Goal: Task Accomplishment & Management: Check status

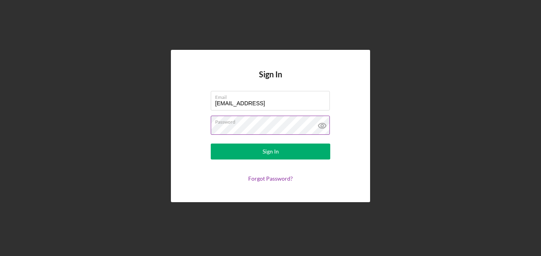
type input "[EMAIL_ADDRESS][DOMAIN_NAME]"
click at [189, 171] on div "Sign In Email [EMAIL_ADDRESS][DOMAIN_NAME] Password Sign In Forgot Password?" at bounding box center [270, 126] width 199 height 152
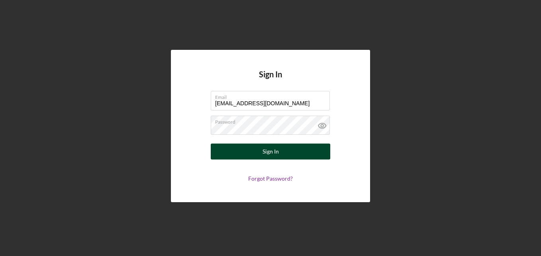
click at [287, 155] on button "Sign In" at bounding box center [271, 151] width 120 height 16
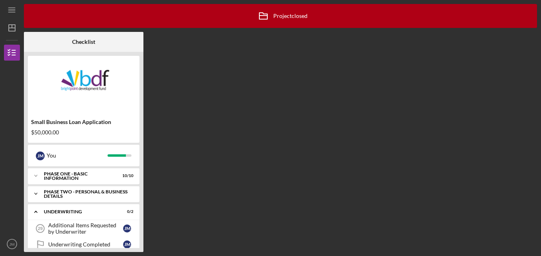
click at [76, 195] on div "PHASE TWO - PERSONAL & BUSINESS DETAILS" at bounding box center [87, 193] width 86 height 9
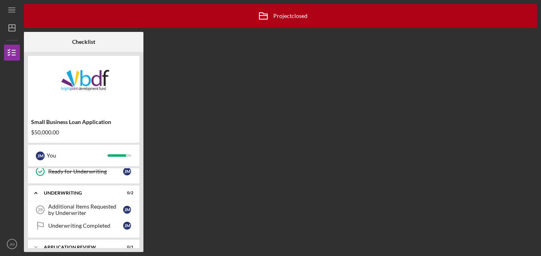
scroll to position [342, 0]
click at [82, 208] on div "Additional Items Requested by Underwriter" at bounding box center [85, 210] width 75 height 13
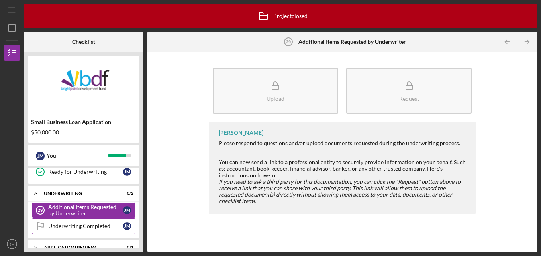
click at [77, 224] on div "Underwriting Completed" at bounding box center [85, 226] width 75 height 6
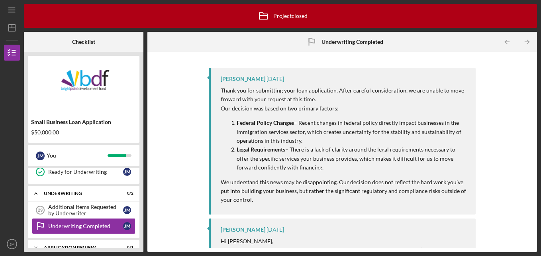
scroll to position [121, 0]
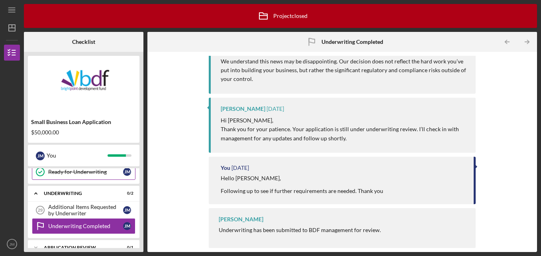
click at [93, 176] on link "Ready for Underwriting Ready for Underwriting [PERSON_NAME]" at bounding box center [84, 172] width 104 height 16
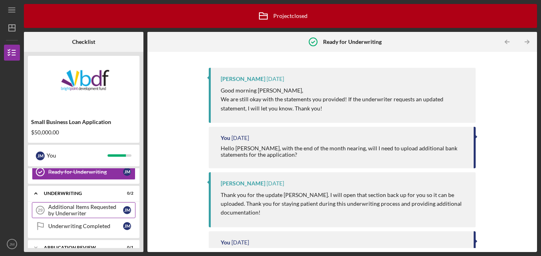
scroll to position [371, 0]
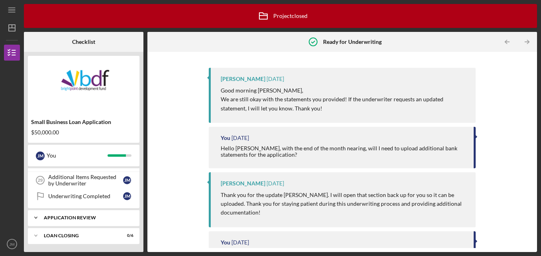
click at [79, 220] on div "Icon/Expander Application Review 0 / 1" at bounding box center [84, 218] width 112 height 16
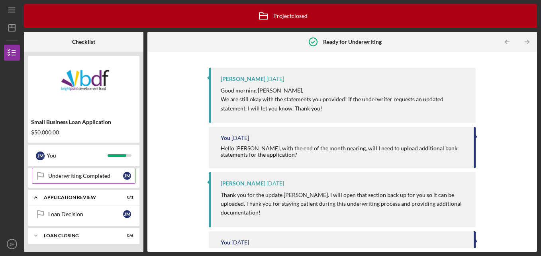
click at [79, 176] on div "Underwriting Completed" at bounding box center [85, 176] width 75 height 6
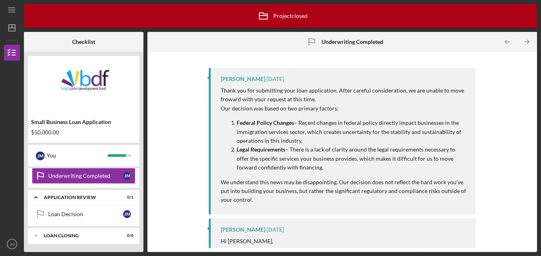
click at [314, 114] on div "Thank you for submitting your loan application. After careful consideration, we…" at bounding box center [345, 145] width 248 height 118
click at [302, 128] on p "Federal Policy Changes – Recent changes in federal policy directly impact busin…" at bounding box center [353, 131] width 232 height 27
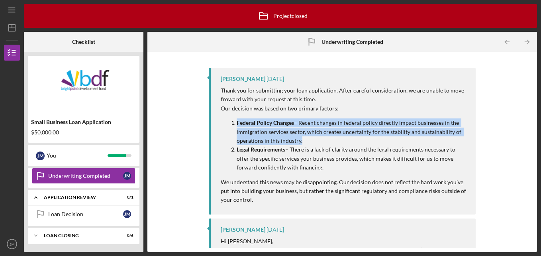
drag, startPoint x: 302, startPoint y: 128, endPoint x: 358, endPoint y: 136, distance: 56.4
click at [358, 136] on p "Federal Policy Changes – Recent changes in federal policy directly impact busin…" at bounding box center [353, 131] width 232 height 27
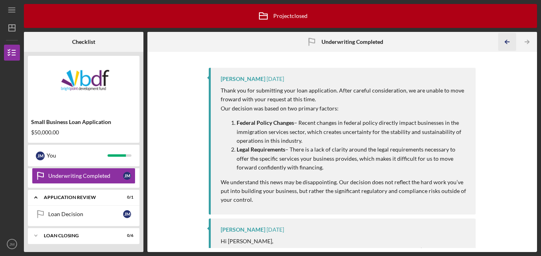
click at [509, 42] on icon "Icon/Table Pagination Arrow" at bounding box center [508, 42] width 18 height 18
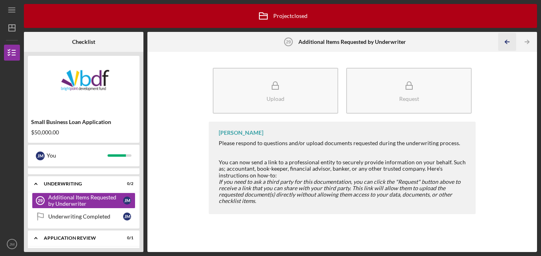
scroll to position [344, 0]
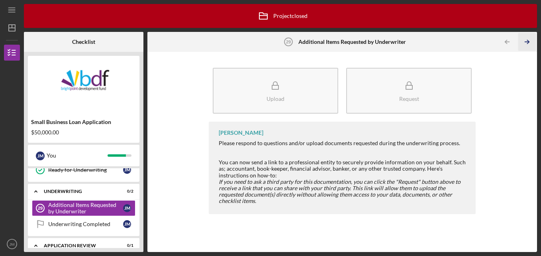
click at [529, 42] on icon "Icon/Table Pagination Arrow" at bounding box center [528, 42] width 18 height 18
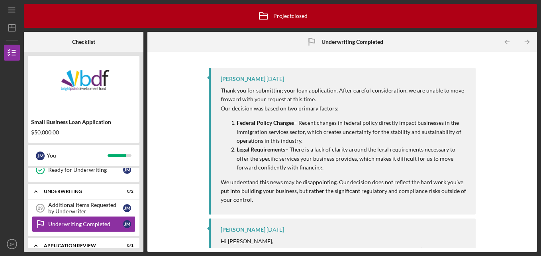
drag, startPoint x: 423, startPoint y: 97, endPoint x: 487, endPoint y: 100, distance: 63.9
click at [487, 100] on div "[PERSON_NAME] [DATE] Thank you for submitting your loan application. After care…" at bounding box center [342, 152] width 382 height 192
click at [80, 202] on div "Additional Items Requested by Underwriter" at bounding box center [85, 208] width 75 height 13
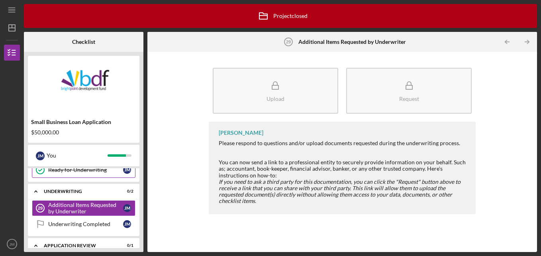
click at [71, 172] on div "Ready for Underwriting" at bounding box center [85, 170] width 75 height 6
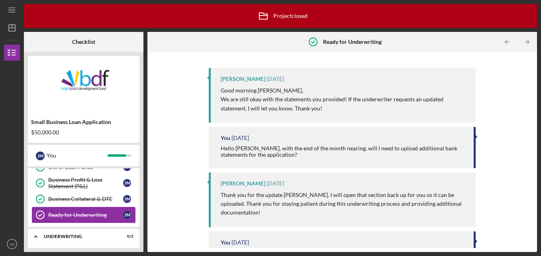
scroll to position [298, 0]
click at [78, 198] on div "Business Collateral & DTE" at bounding box center [85, 199] width 75 height 6
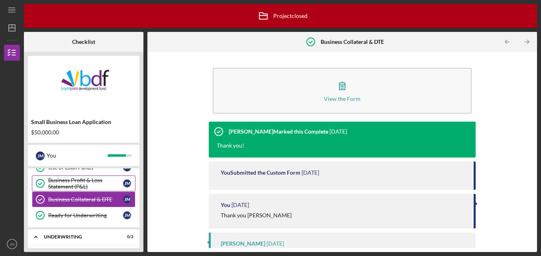
click at [90, 187] on div "Business Profit & Loss Statement (P&L)" at bounding box center [85, 183] width 75 height 13
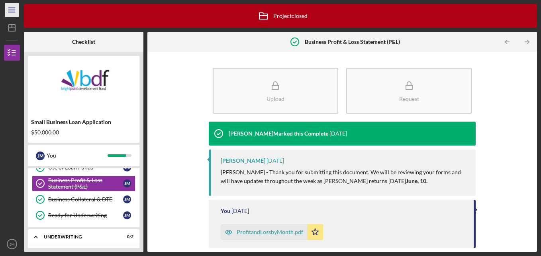
click at [13, 8] on icon "Icon/Menu" at bounding box center [12, 10] width 18 height 18
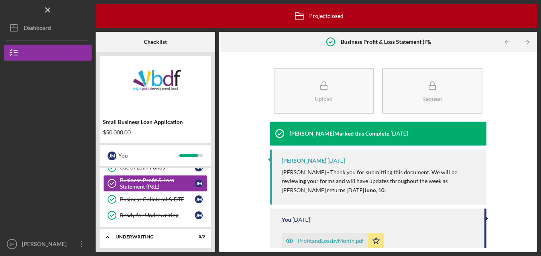
scroll to position [392, 0]
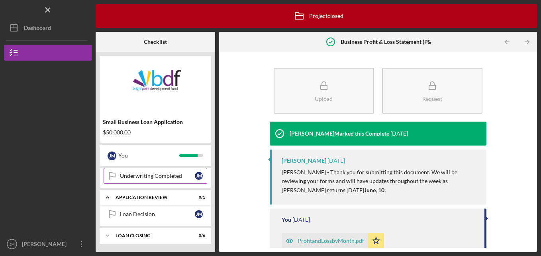
click at [163, 173] on div "Underwriting Completed" at bounding box center [157, 176] width 75 height 6
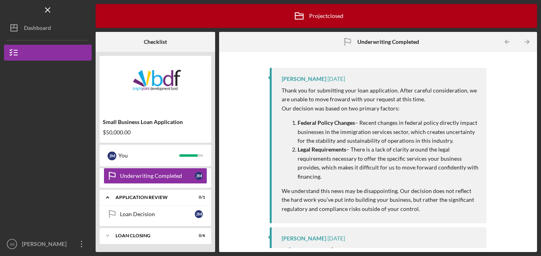
click at [328, 82] on time "[DATE]" at bounding box center [337, 79] width 18 height 6
click at [321, 201] on p "We understand this news may be disappointing. Our decision does not reflect the…" at bounding box center [380, 200] width 197 height 27
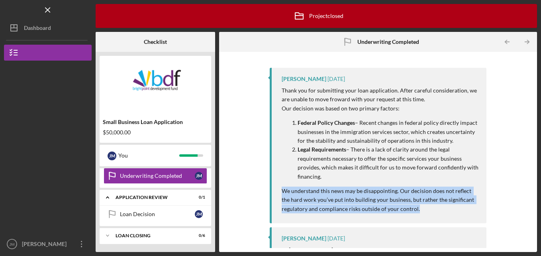
click at [321, 201] on p "We understand this news may be disappointing. Our decision does not reflect the…" at bounding box center [380, 200] width 197 height 27
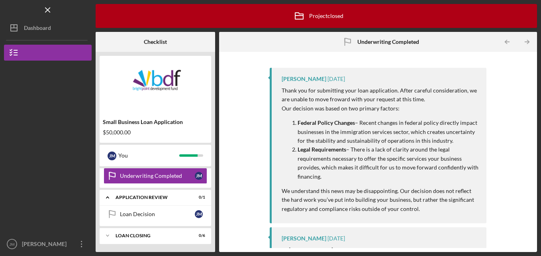
drag, startPoint x: 368, startPoint y: 147, endPoint x: 250, endPoint y: 127, distance: 120.6
click at [250, 127] on div "[PERSON_NAME] [DATE] Thank you for submitting your loan application. After care…" at bounding box center [378, 152] width 310 height 192
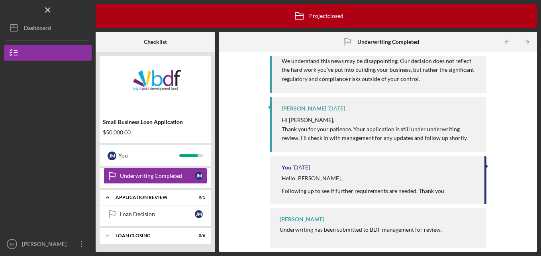
click at [328, 111] on time "[DATE]" at bounding box center [337, 108] width 18 height 6
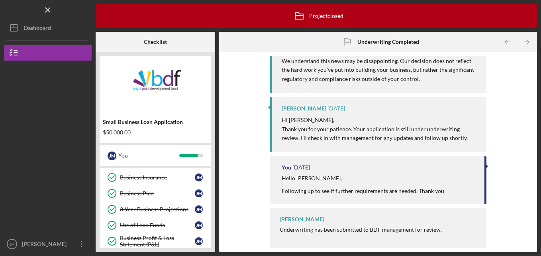
scroll to position [228, 0]
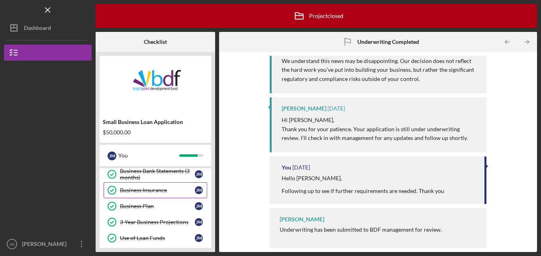
click at [150, 188] on div "Business Insurance" at bounding box center [157, 190] width 75 height 6
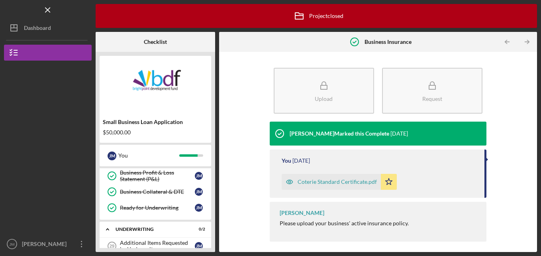
scroll to position [307, 0]
click at [132, 200] on link "Ready for Underwriting Ready for Underwriting [PERSON_NAME]" at bounding box center [156, 206] width 104 height 16
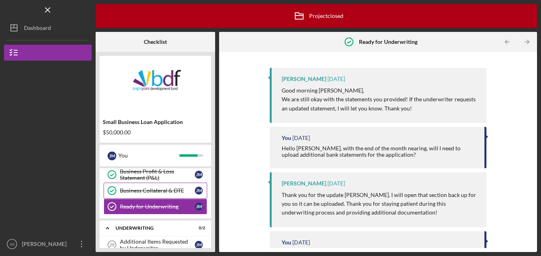
click at [147, 191] on div "Business Collateral & DTE" at bounding box center [157, 190] width 75 height 6
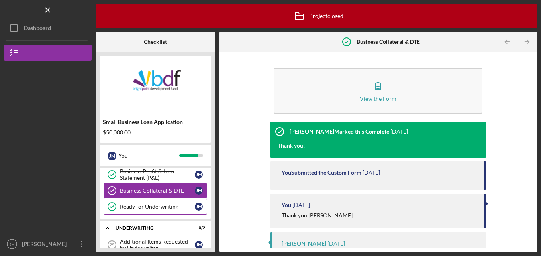
click at [152, 206] on div "Ready for Underwriting" at bounding box center [157, 206] width 75 height 6
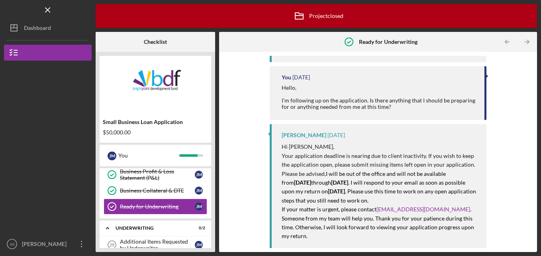
scroll to position [675, 0]
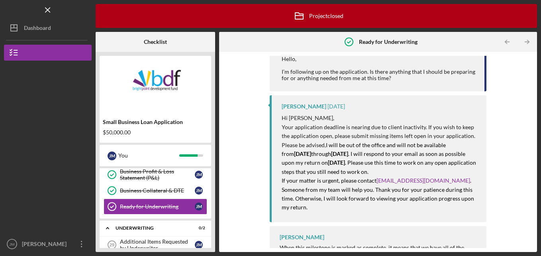
click at [305, 234] on div "[PERSON_NAME]" at bounding box center [302, 237] width 45 height 6
drag, startPoint x: 375, startPoint y: 172, endPoint x: 436, endPoint y: 172, distance: 60.2
click at [436, 176] on p "If your matter is urgent, please contact [EMAIL_ADDRESS][DOMAIN_NAME] . Someone…" at bounding box center [380, 194] width 197 height 36
copy link "[EMAIL_ADDRESS][DOMAIN_NAME]"
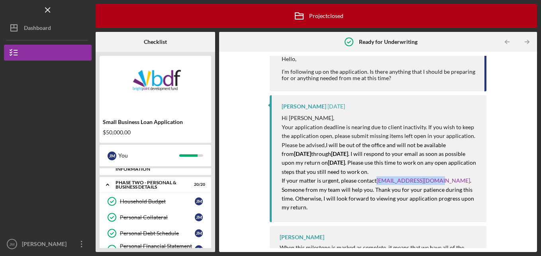
scroll to position [0, 0]
